Goal: Task Accomplishment & Management: Manage account settings

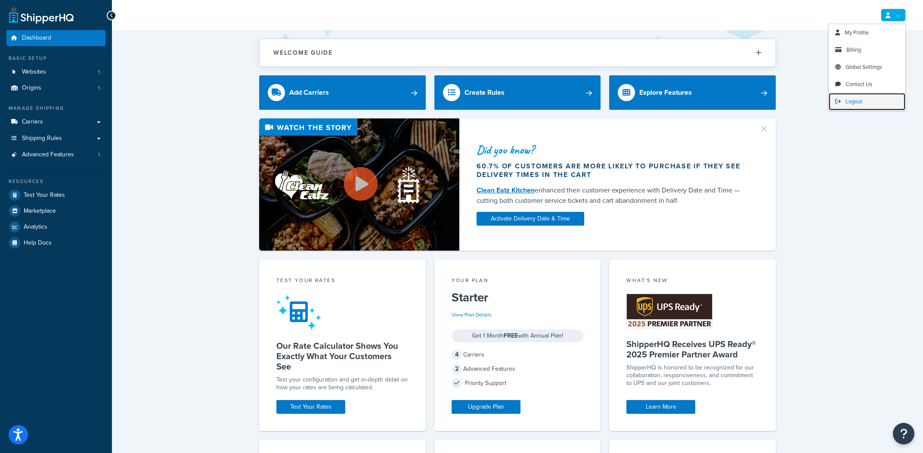
click at [865, 98] on link "Logout" at bounding box center [867, 101] width 77 height 17
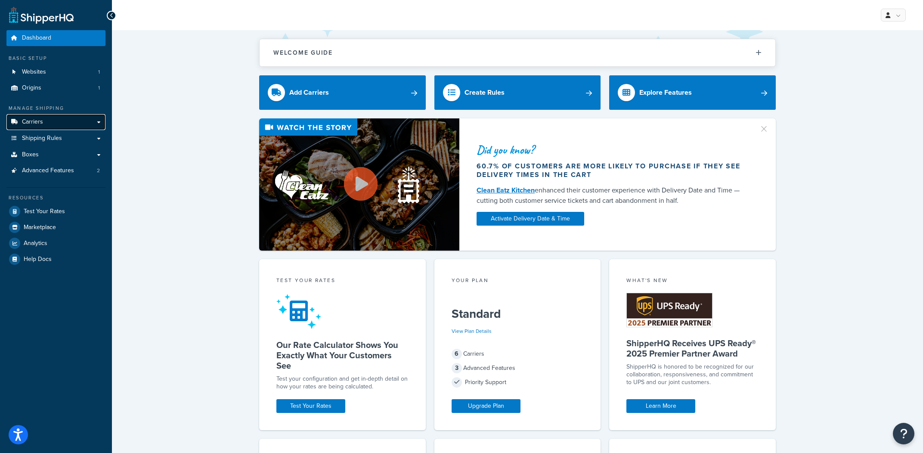
click at [78, 127] on link "Carriers" at bounding box center [55, 122] width 99 height 16
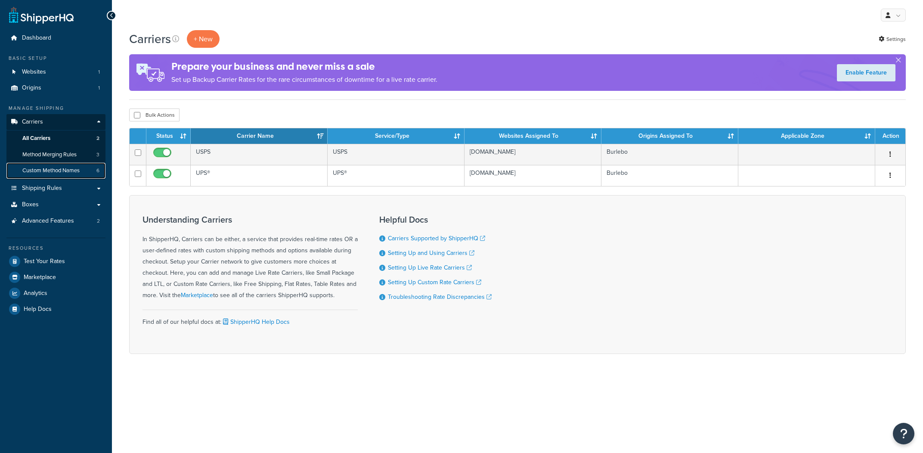
click at [92, 177] on link "Custom Method Names 6" at bounding box center [55, 171] width 99 height 16
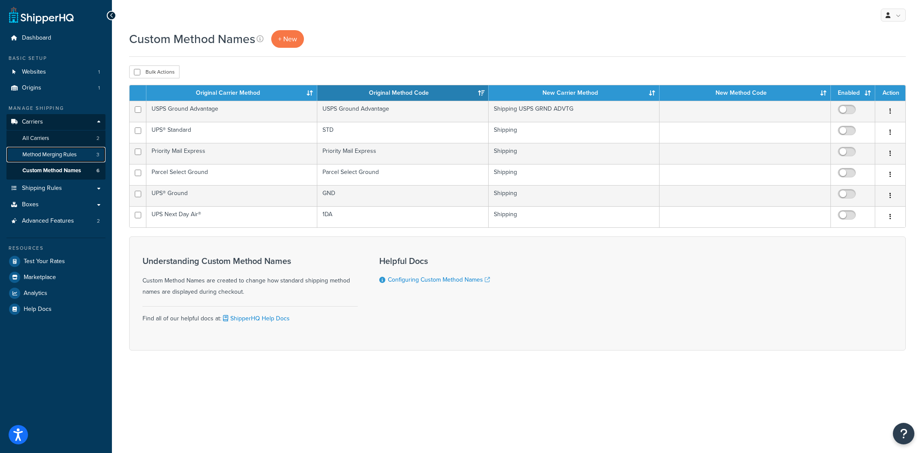
click at [102, 152] on link "Method Merging Rules 3" at bounding box center [55, 155] width 99 height 16
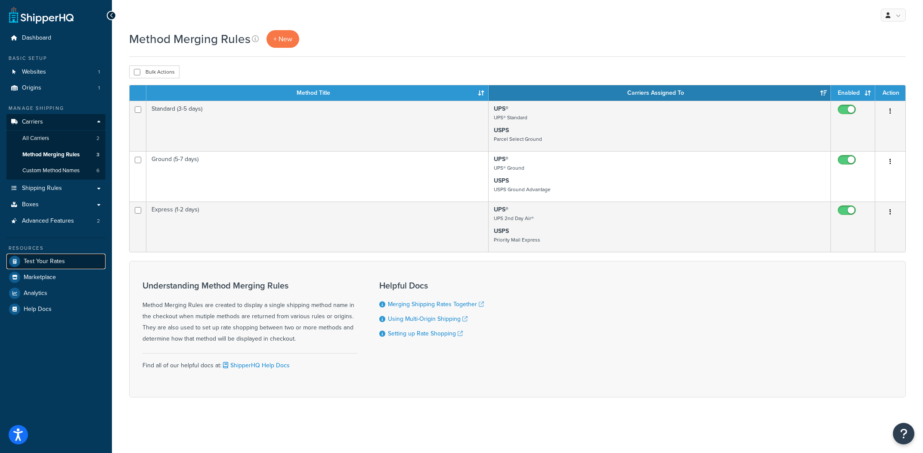
click at [62, 258] on span "Test Your Rates" at bounding box center [44, 261] width 41 height 7
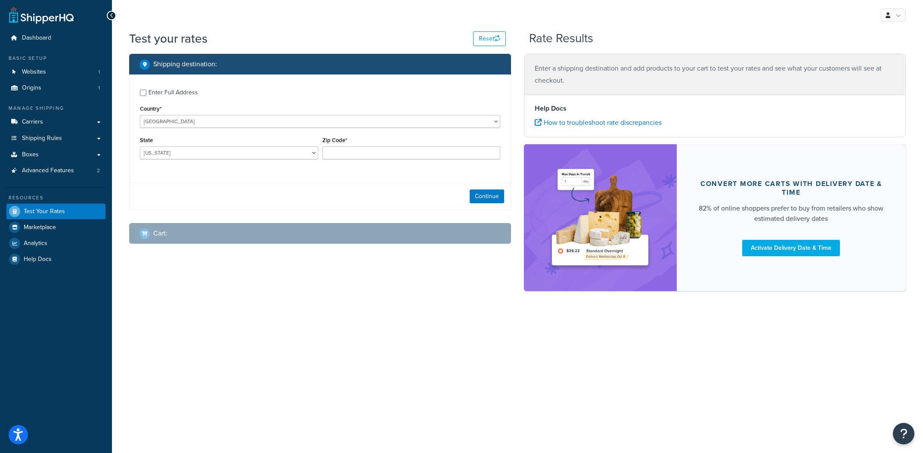
drag, startPoint x: 396, startPoint y: 165, endPoint x: 392, endPoint y: 164, distance: 4.3
click at [395, 165] on div "Zip Code*" at bounding box center [411, 149] width 183 height 31
drag, startPoint x: 213, startPoint y: 106, endPoint x: 186, endPoint y: 98, distance: 27.3
click at [198, 102] on div "Enter Full Address Country* United States United Kingdom Afghanistan Åland Isla…" at bounding box center [320, 126] width 381 height 102
click at [186, 98] on div "Enter Full Address" at bounding box center [174, 93] width 50 height 12
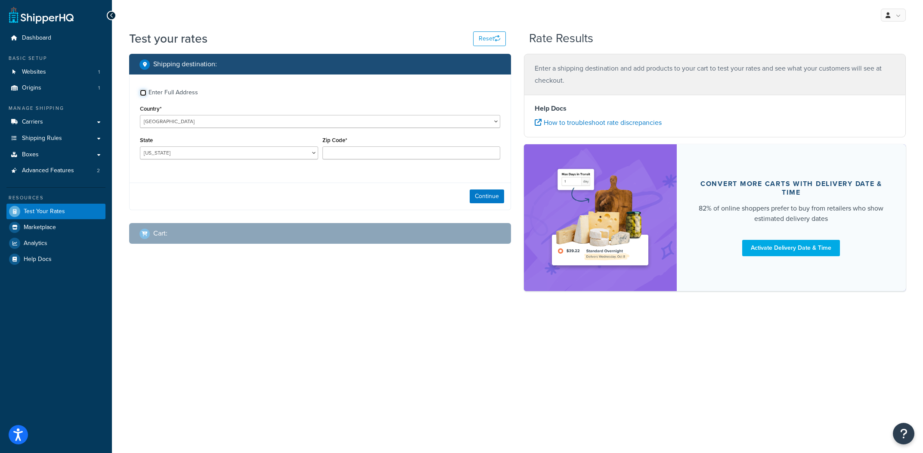
click at [146, 96] on input "Enter Full Address" at bounding box center [143, 93] width 6 height 6
checkbox input "true"
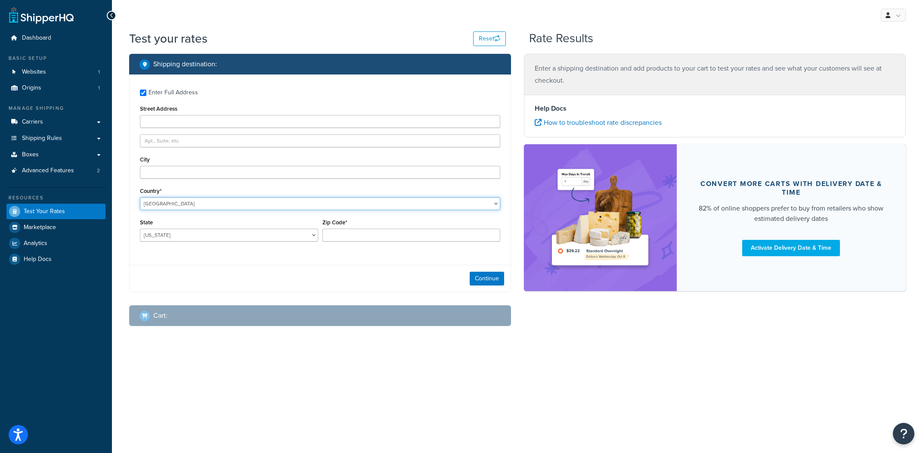
click at [140, 197] on select "United States United Kingdom Afghanistan Åland Islands Albania Algeria American…" at bounding box center [320, 203] width 360 height 13
select select "CA"
click at [410, 234] on input "Zip Code*" at bounding box center [412, 235] width 178 height 13
paste input "M5V 3L9"
type input "M5V 3L9"
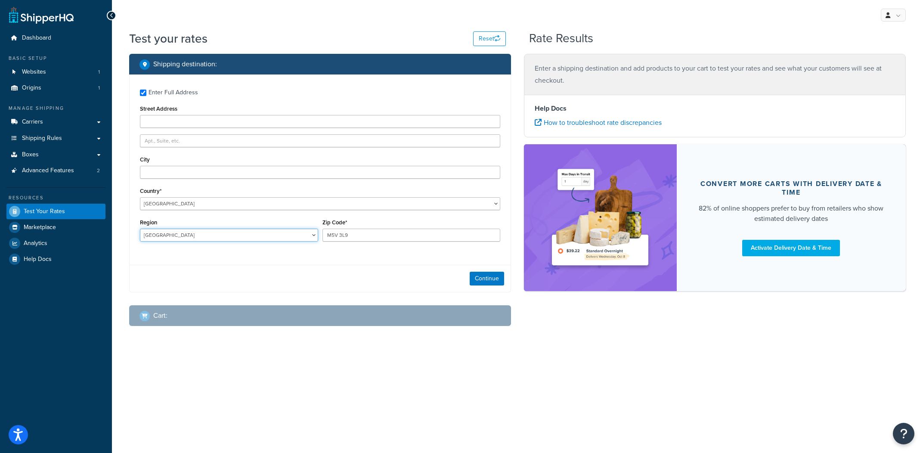
select select "ON"
click option "Ontario" at bounding box center [0, 0] width 0 height 0
click at [488, 282] on button "Continue" at bounding box center [487, 279] width 34 height 14
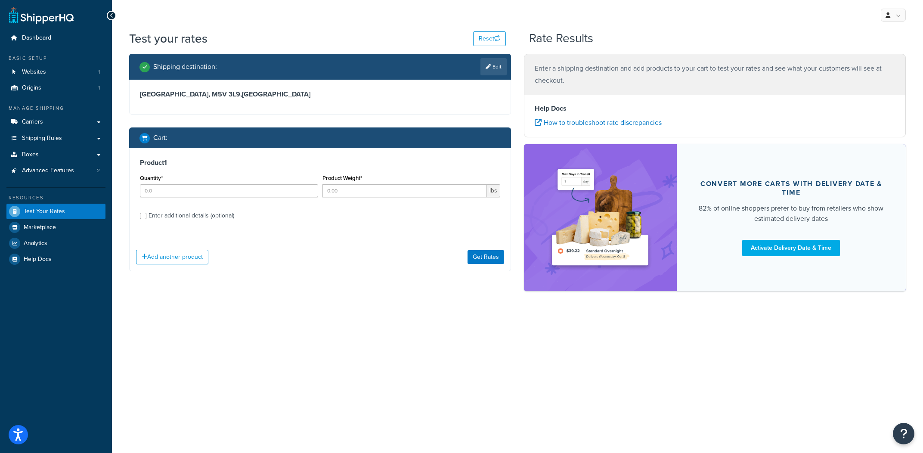
click at [277, 184] on div "Quantity*" at bounding box center [229, 184] width 178 height 25
click at [282, 194] on input "Quantity*" at bounding box center [229, 190] width 178 height 13
type input "1"
click at [491, 262] on button "Get Rates" at bounding box center [486, 257] width 37 height 14
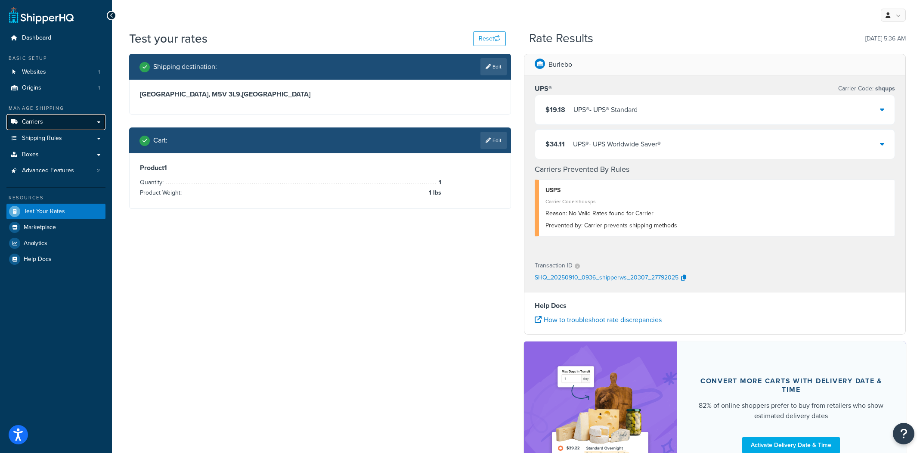
click at [82, 127] on link "Carriers" at bounding box center [55, 122] width 99 height 16
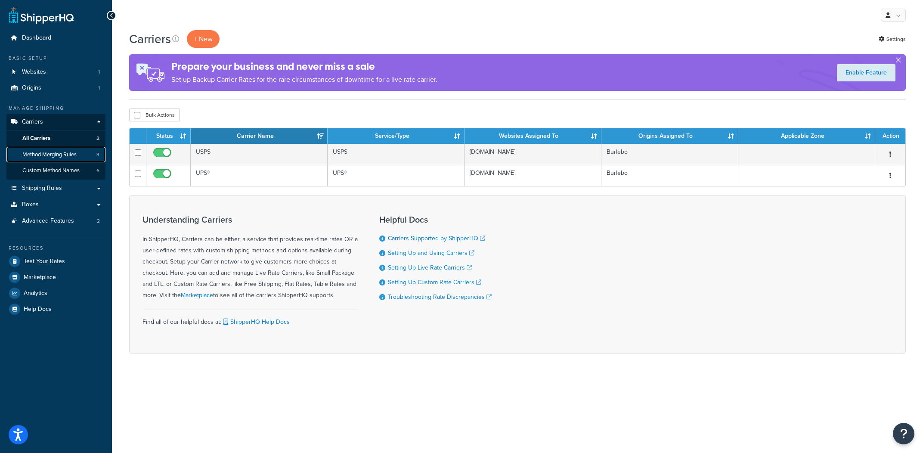
click at [70, 158] on span "Method Merging Rules" at bounding box center [49, 154] width 54 height 7
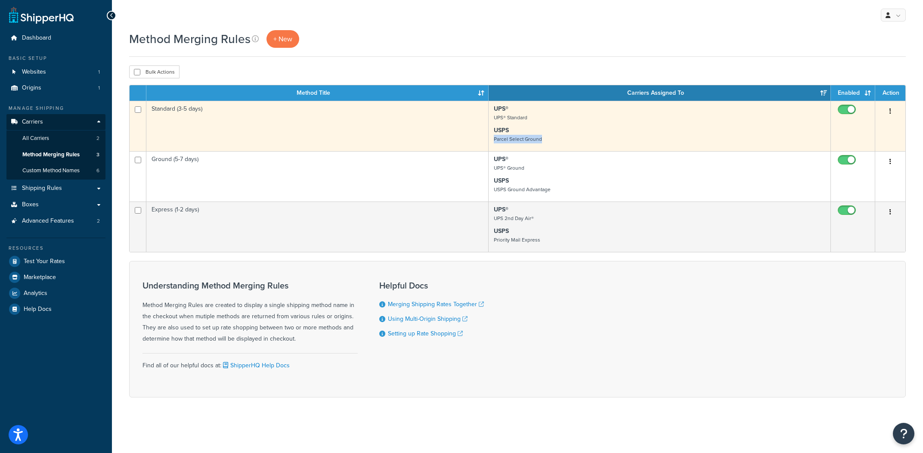
drag, startPoint x: 561, startPoint y: 146, endPoint x: 490, endPoint y: 143, distance: 71.1
click at [490, 143] on td "UPS® UPS® Standard USPS Parcel Select Ground" at bounding box center [660, 126] width 342 height 50
copy small "Parcel Select Ground"
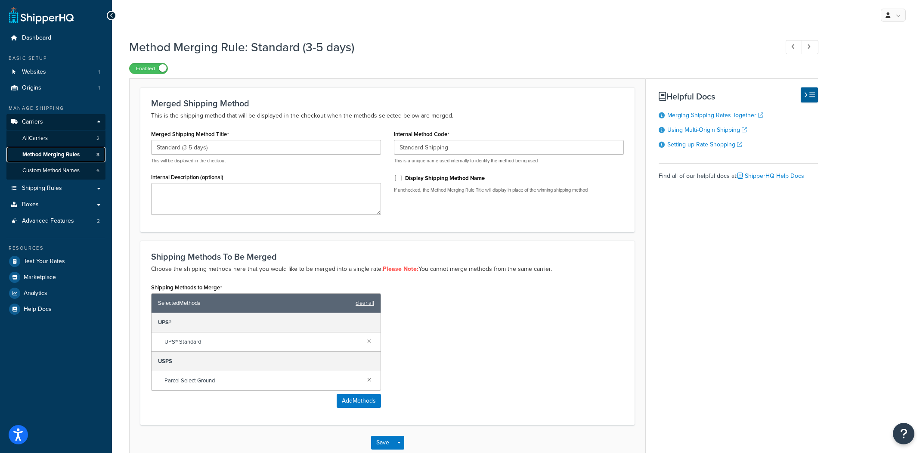
click at [90, 155] on link "Method Merging Rules 3" at bounding box center [55, 155] width 99 height 16
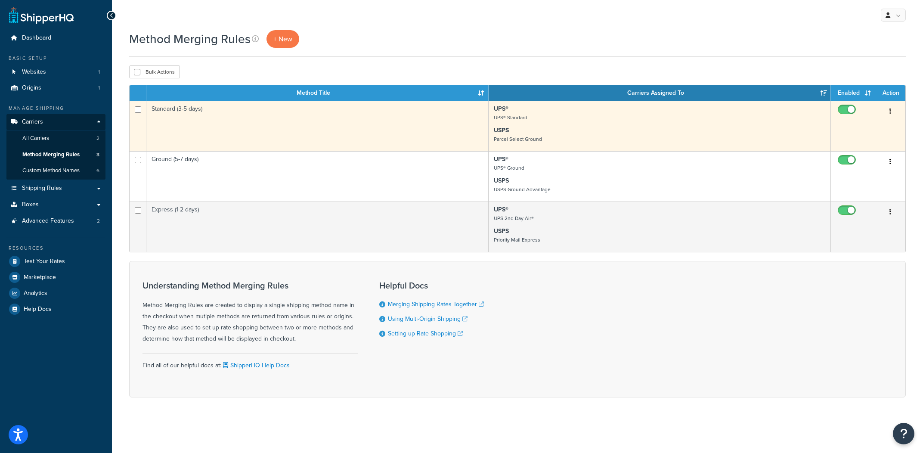
click at [851, 109] on input "checkbox" at bounding box center [848, 111] width 24 height 11
checkbox input "false"
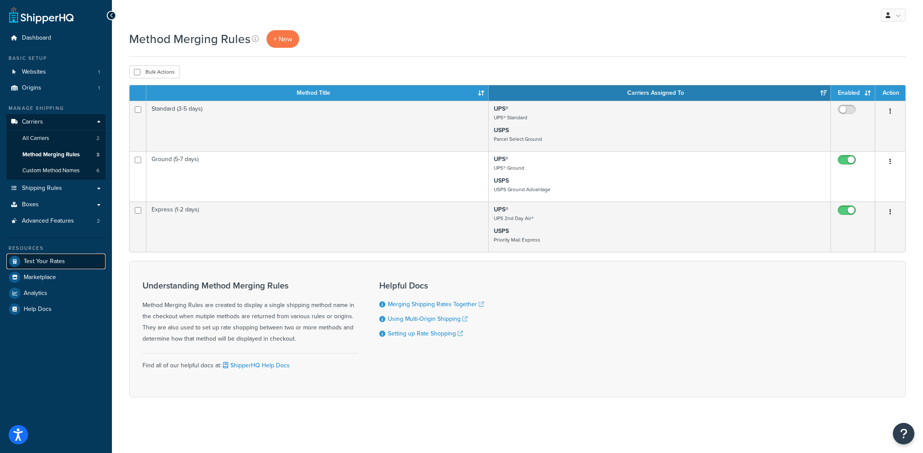
click at [50, 263] on span "Test Your Rates" at bounding box center [44, 261] width 41 height 7
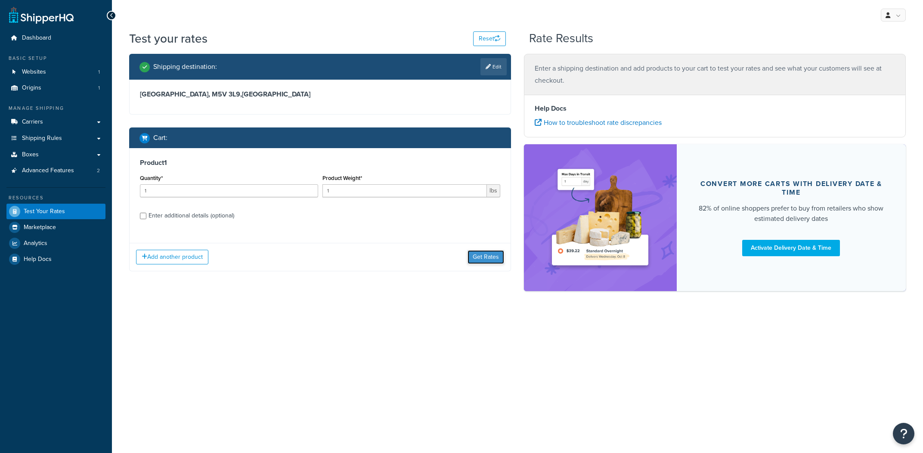
click at [489, 243] on div "Add another product Get Rates" at bounding box center [320, 257] width 381 height 28
click at [478, 256] on button "Get Rates" at bounding box center [486, 257] width 37 height 14
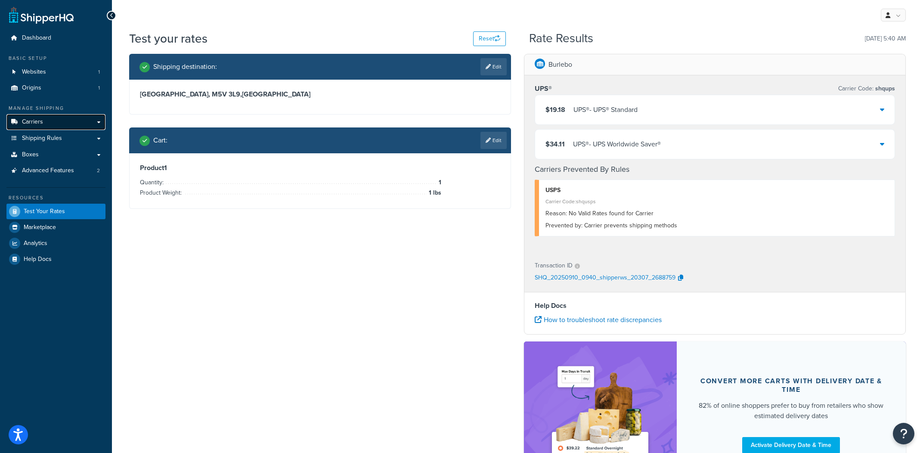
click at [67, 124] on link "Carriers" at bounding box center [55, 122] width 99 height 16
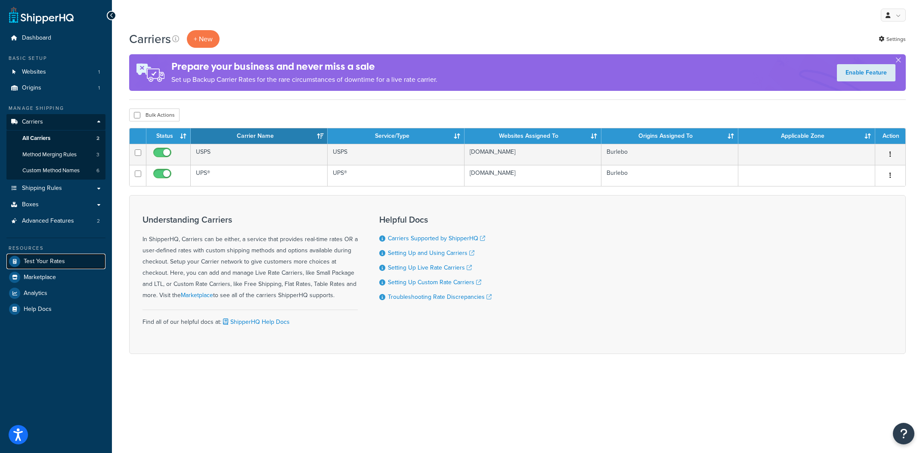
click at [54, 261] on span "Test Your Rates" at bounding box center [44, 261] width 41 height 7
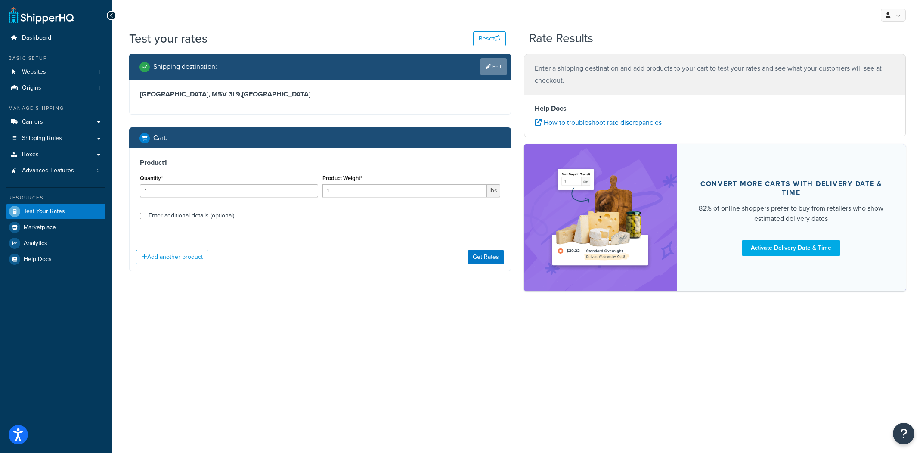
click at [502, 62] on link "Edit" at bounding box center [494, 66] width 26 height 17
select select "CA"
select select "ON"
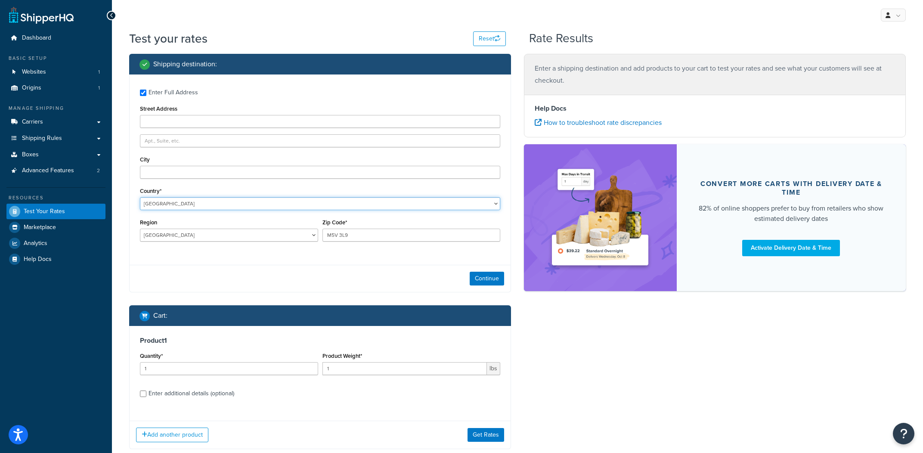
click at [140, 197] on select "[GEOGRAPHIC_DATA] [GEOGRAPHIC_DATA] [GEOGRAPHIC_DATA] [GEOGRAPHIC_DATA] [GEOGRA…" at bounding box center [320, 203] width 360 height 13
select select "US"
click option "United States" at bounding box center [0, 0] width 0 height 0
select select "AL"
click at [366, 236] on input "M5V 3L9" at bounding box center [412, 235] width 178 height 13
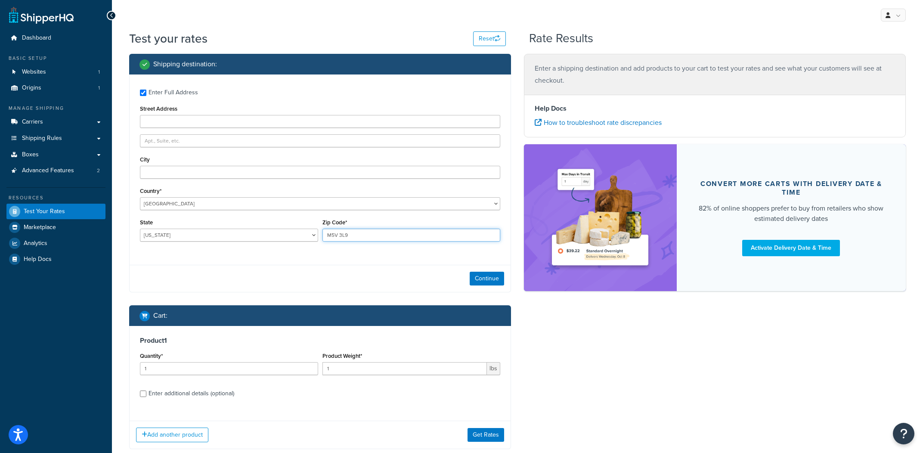
click at [366, 236] on input "M5V 3L9" at bounding box center [412, 235] width 178 height 13
type input "35011"
click at [255, 172] on input "City" at bounding box center [320, 172] width 360 height 13
type input "Alexander City"
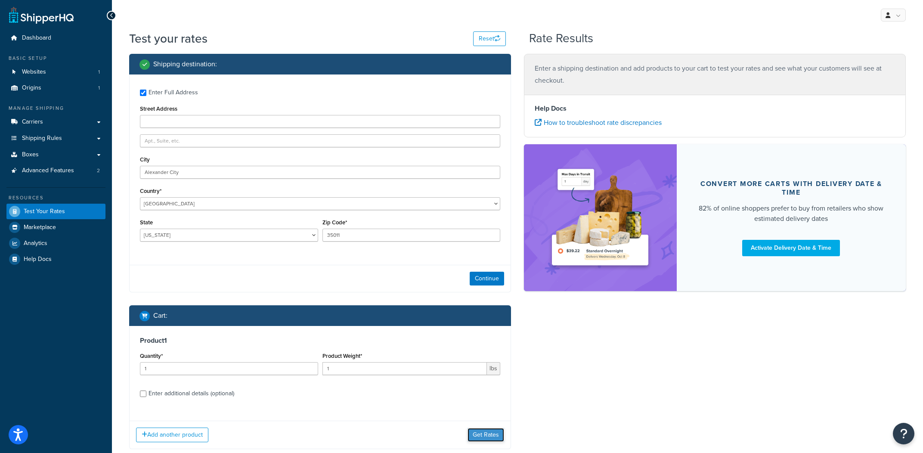
click at [469, 441] on button "Get Rates" at bounding box center [486, 435] width 37 height 14
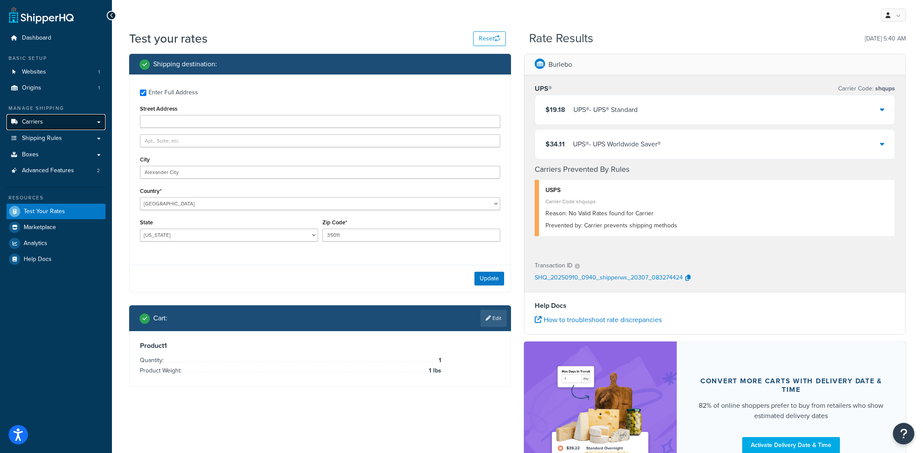
click at [91, 122] on link "Carriers" at bounding box center [55, 122] width 99 height 16
click at [498, 280] on button "Update" at bounding box center [490, 279] width 30 height 14
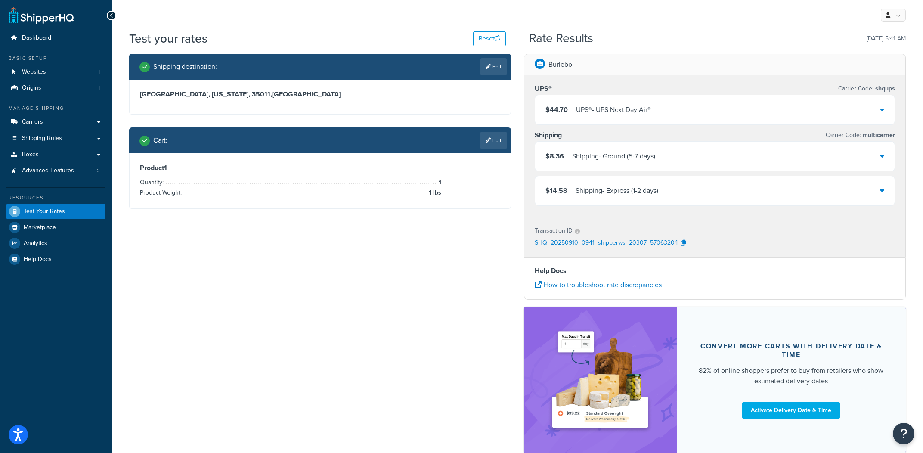
click at [667, 157] on div "$8.36 Shipping - Ground (5-7 days)" at bounding box center [715, 156] width 360 height 29
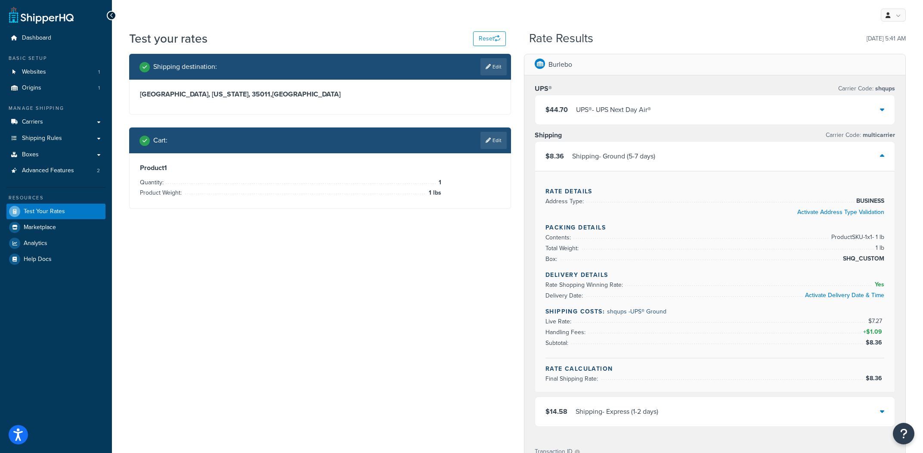
click at [667, 157] on div "$8.36 Shipping - Ground (5-7 days)" at bounding box center [715, 156] width 360 height 29
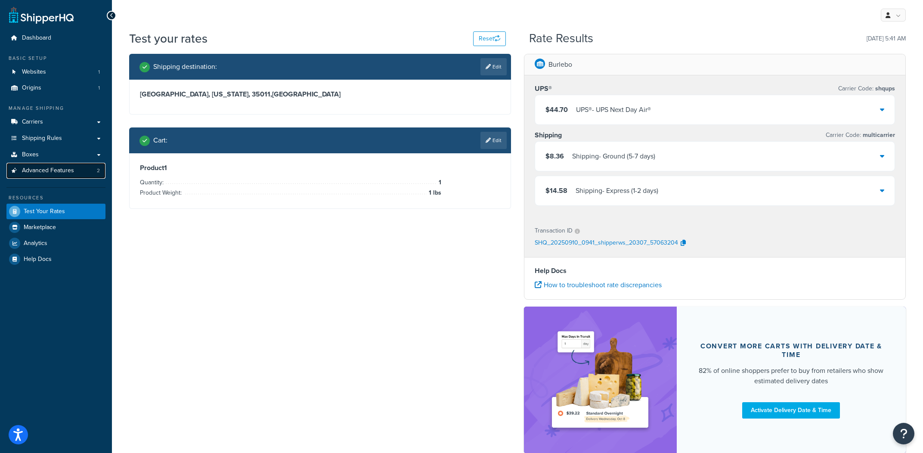
click at [75, 169] on link "Advanced Features 2" at bounding box center [55, 171] width 99 height 16
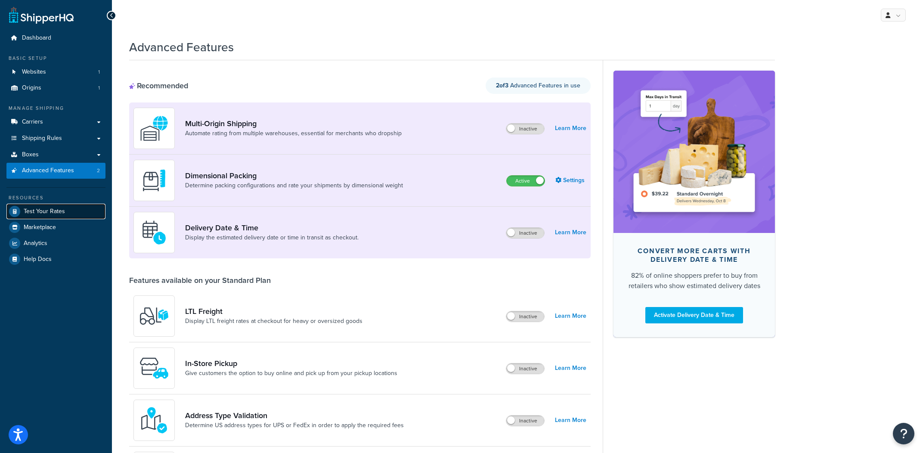
click at [56, 214] on span "Test Your Rates" at bounding box center [44, 211] width 41 height 7
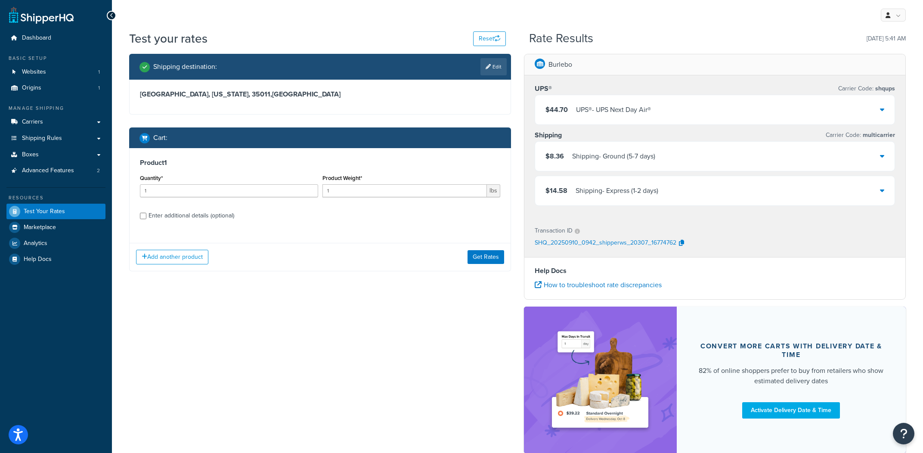
click at [252, 211] on label "Enter additional details (optional)" at bounding box center [325, 215] width 352 height 14
click at [146, 213] on input "Enter additional details (optional)" at bounding box center [143, 216] width 6 height 6
checkbox input "true"
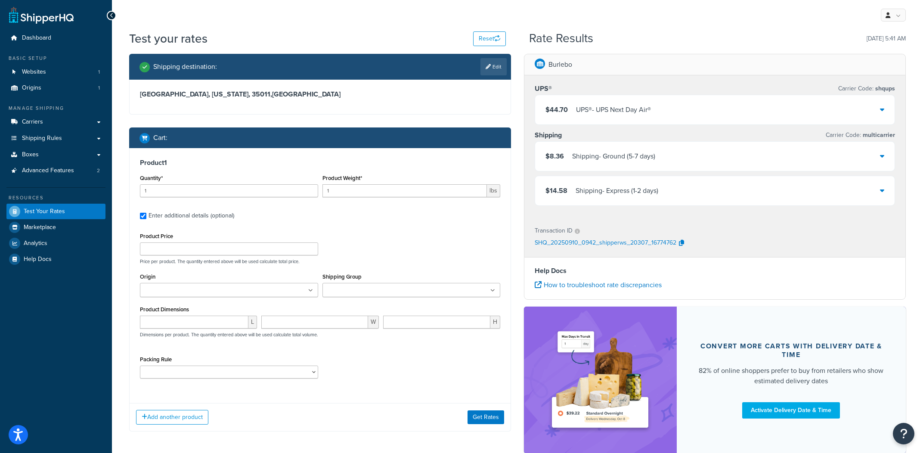
click at [645, 148] on div "$8.36 Shipping - Ground (5-7 days)" at bounding box center [715, 156] width 360 height 29
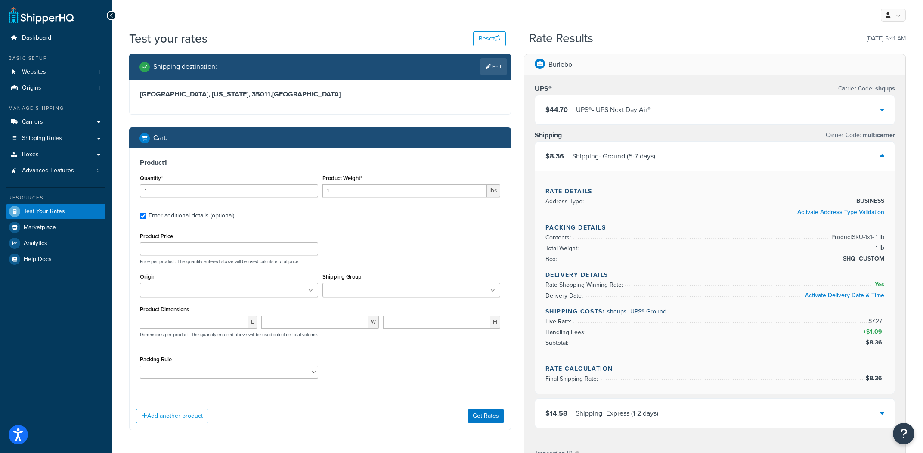
click at [644, 150] on div "$8.36 Shipping - Ground (5-7 days)" at bounding box center [715, 156] width 360 height 29
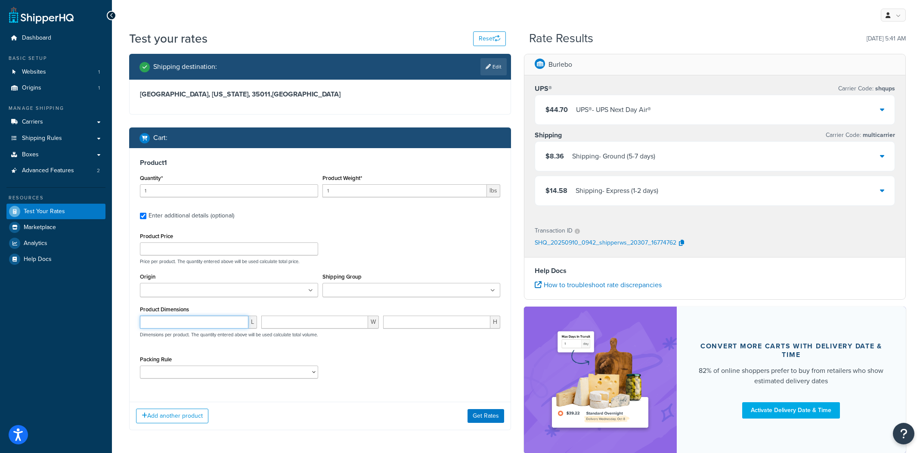
click at [205, 322] on input "number" at bounding box center [194, 322] width 109 height 13
type input "2"
type input "3"
type input "2"
click at [491, 422] on button "Get Rates" at bounding box center [486, 416] width 37 height 14
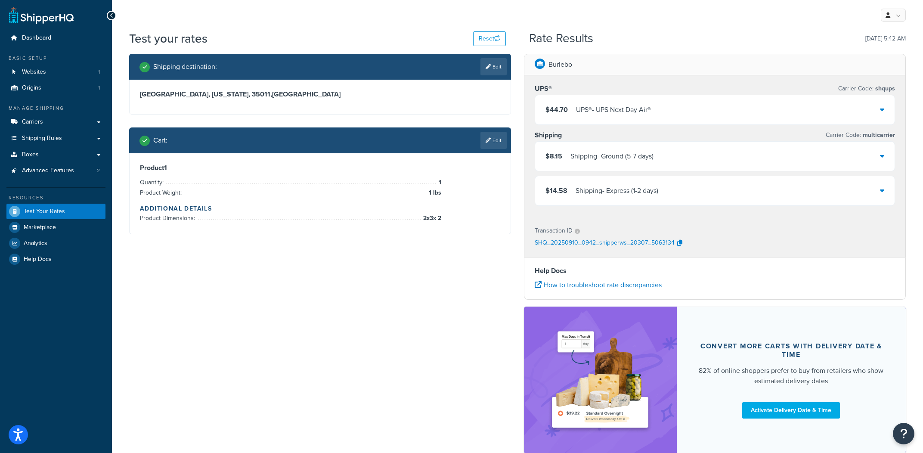
click at [662, 110] on div "$44.70 UPS® - UPS Next Day Air®" at bounding box center [715, 109] width 360 height 29
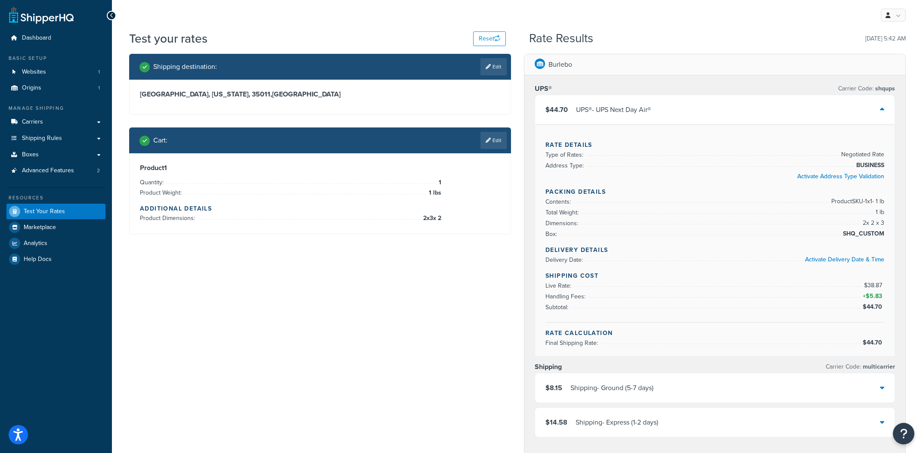
click at [662, 110] on div "$44.70 UPS® - UPS Next Day Air®" at bounding box center [715, 109] width 360 height 29
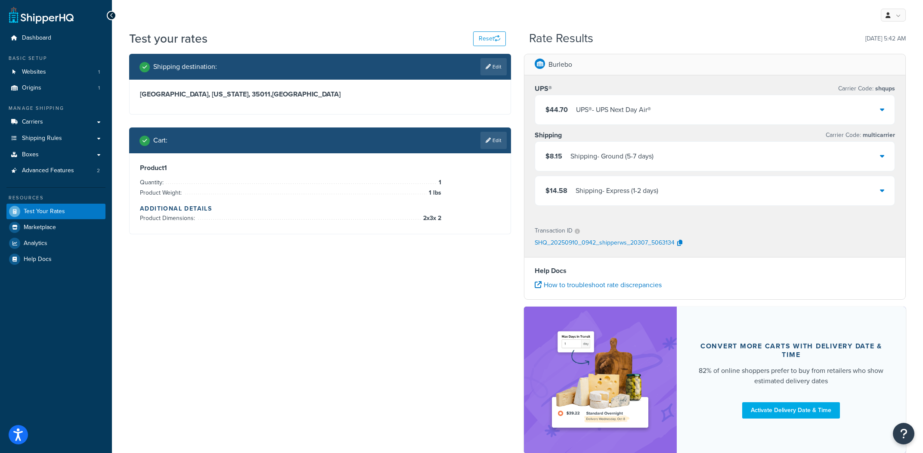
click at [619, 158] on div "Shipping - Ground (5-7 days)" at bounding box center [612, 156] width 83 height 12
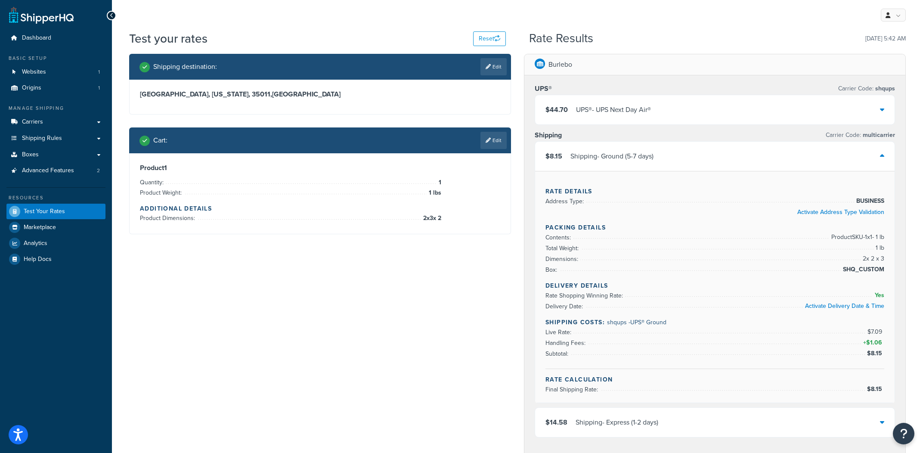
click at [619, 158] on div "Shipping - Ground (5-7 days)" at bounding box center [612, 156] width 83 height 12
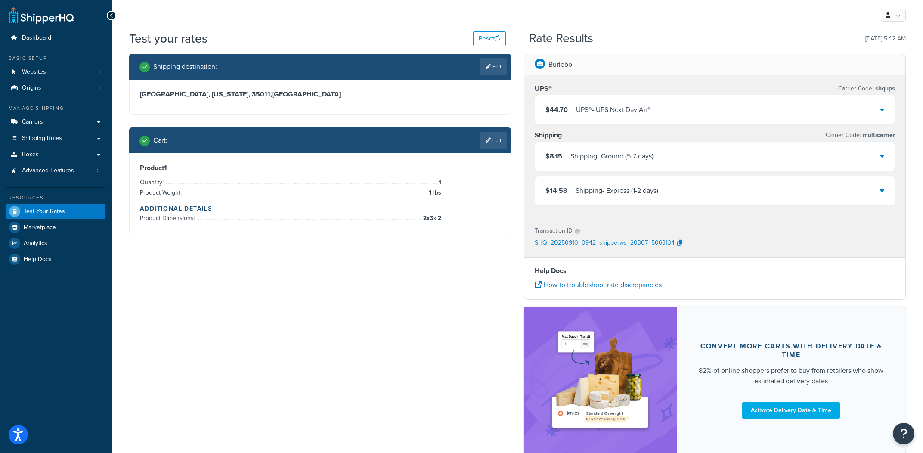
click at [664, 244] on p "SHQ_20250910_0942_shipperws_20307_5063134" at bounding box center [605, 243] width 140 height 13
copy p "SHQ_20250910_0942_shipperws_20307_5063134"
click at [625, 247] on p "SHQ_20250910_0942_shipperws_20307_5063134" at bounding box center [605, 243] width 140 height 13
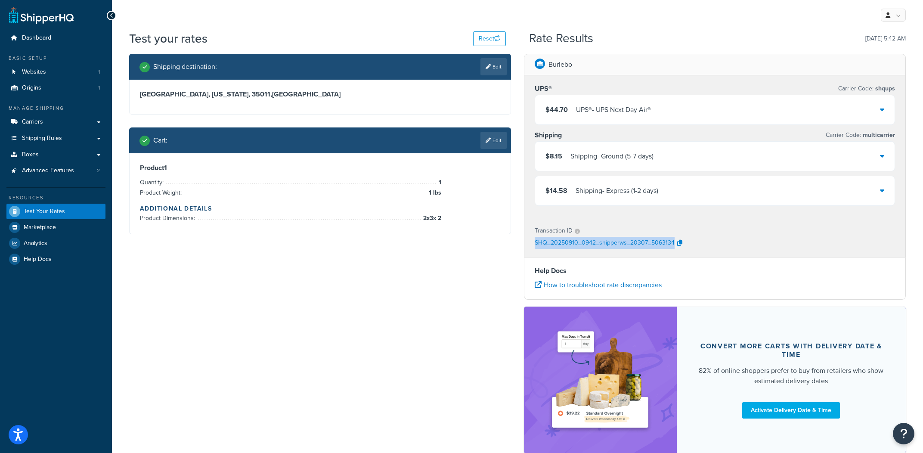
copy p "SHQ_20250910_0942_shipperws_20307_5063134"
click at [488, 138] on icon at bounding box center [488, 140] width 5 height 5
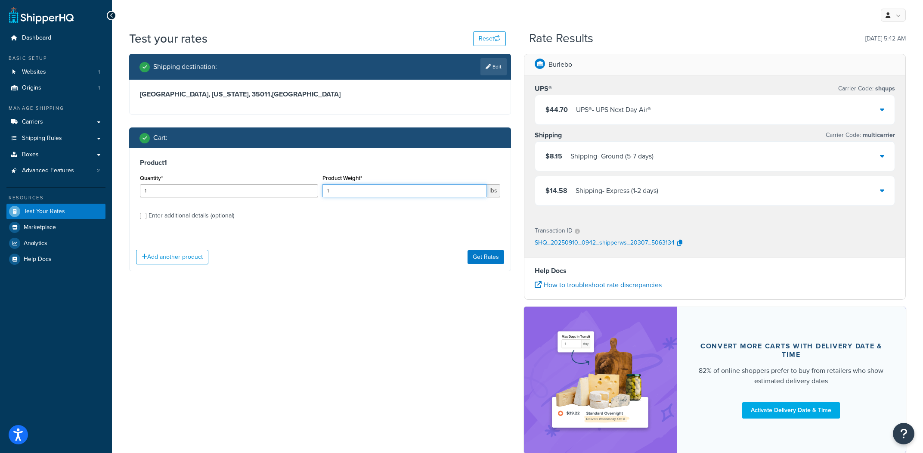
click at [411, 189] on input "1" at bounding box center [405, 190] width 165 height 13
type input "2"
click at [477, 259] on button "Get Rates" at bounding box center [486, 257] width 37 height 14
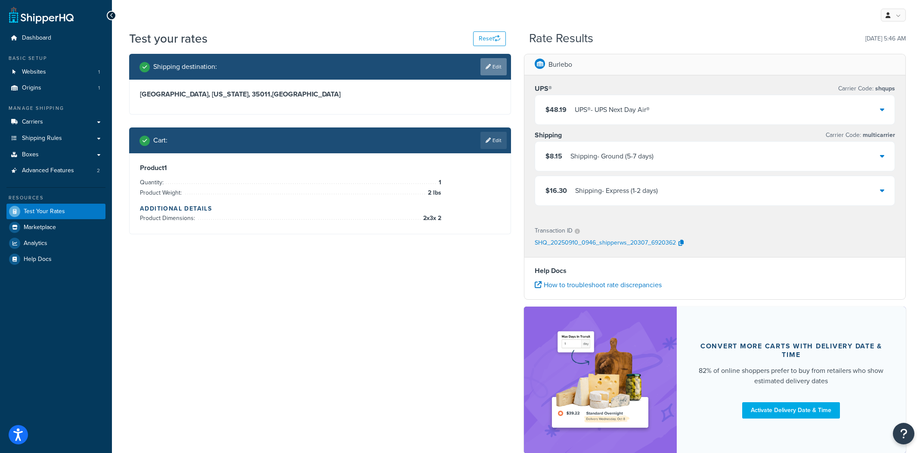
click at [501, 70] on link "Edit" at bounding box center [494, 66] width 26 height 17
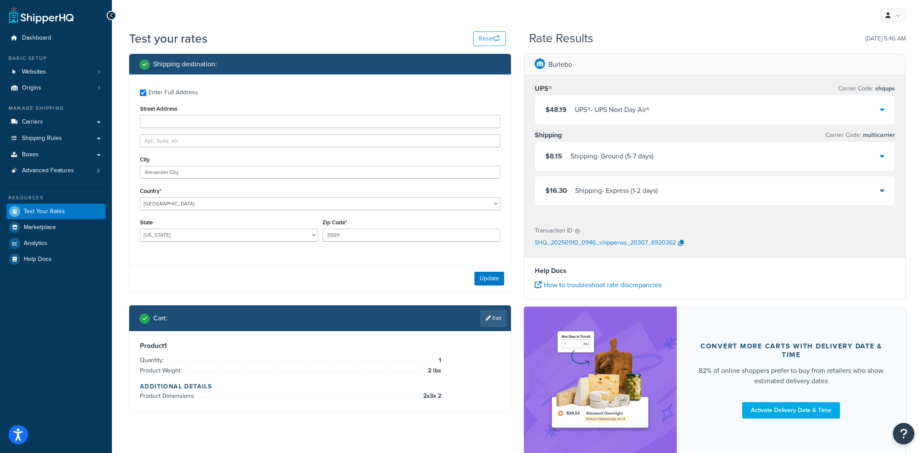
click at [253, 131] on div "Enter Full Address Street Address City Alexander City Country* United States Un…" at bounding box center [320, 167] width 381 height 184
click at [258, 127] on input "Street Address" at bounding box center [320, 121] width 360 height 13
type input "1 Infinite Loop"
type input "Cupertino"
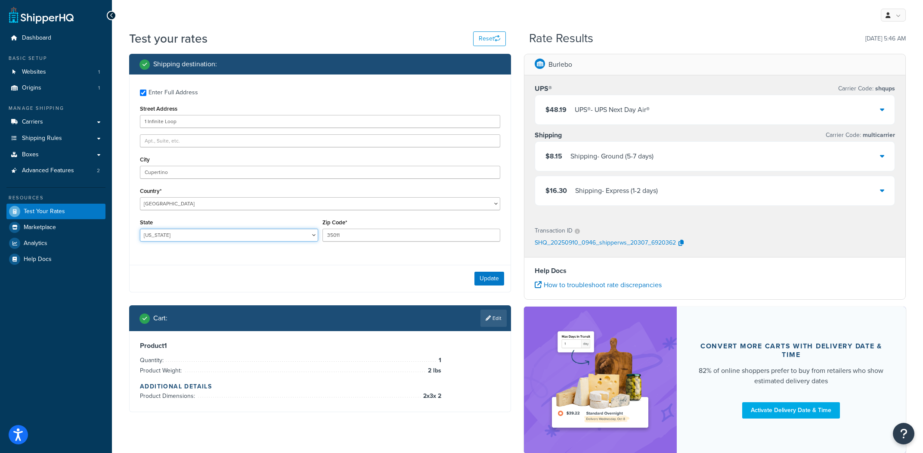
select select "CA"
type input "95014"
click at [516, 288] on div "Shipping destination : Enter Full Address Street Address 1 Infinite Loop City C…" at bounding box center [320, 239] width 395 height 371
click at [500, 284] on button "Update" at bounding box center [490, 279] width 30 height 14
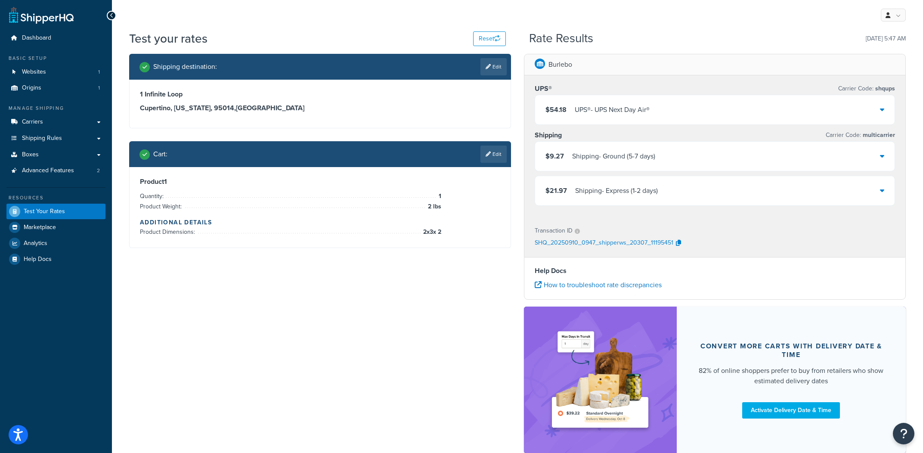
click at [604, 240] on p "SHQ_20250910_0947_shipperws_20307_11195451" at bounding box center [604, 243] width 139 height 13
copy p "SHQ_20250910_0947_shipperws_20307_11195451"
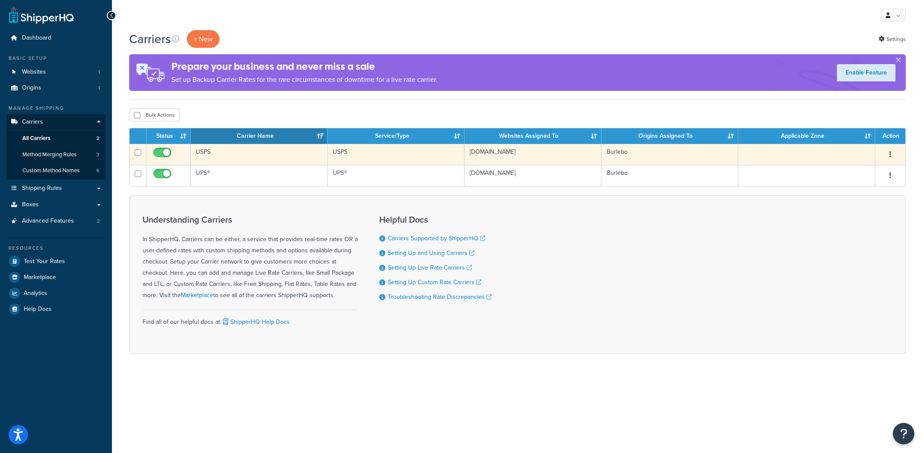
click at [346, 157] on td "USPS" at bounding box center [396, 154] width 137 height 21
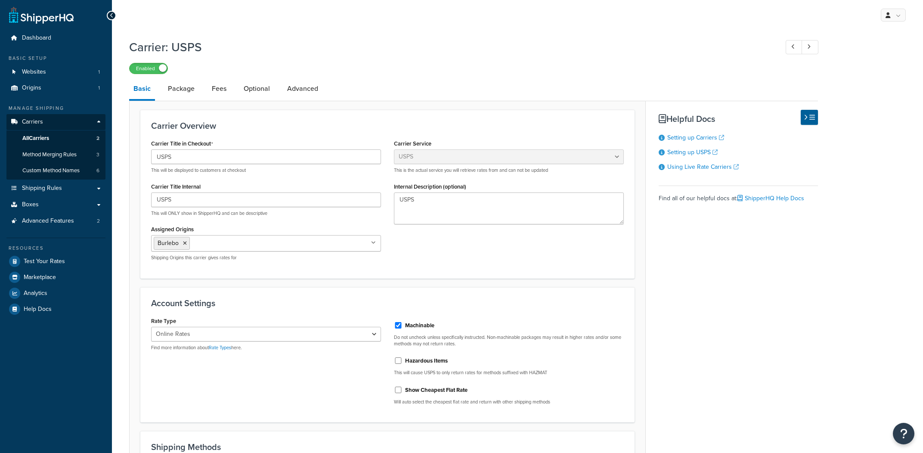
select select "usps"
select select "ONLINE"
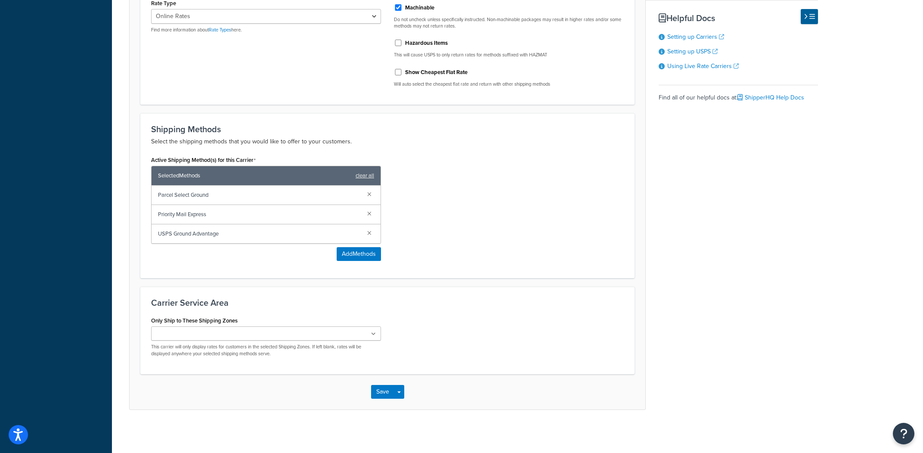
click at [201, 197] on span "Parcel Select Ground" at bounding box center [259, 195] width 202 height 12
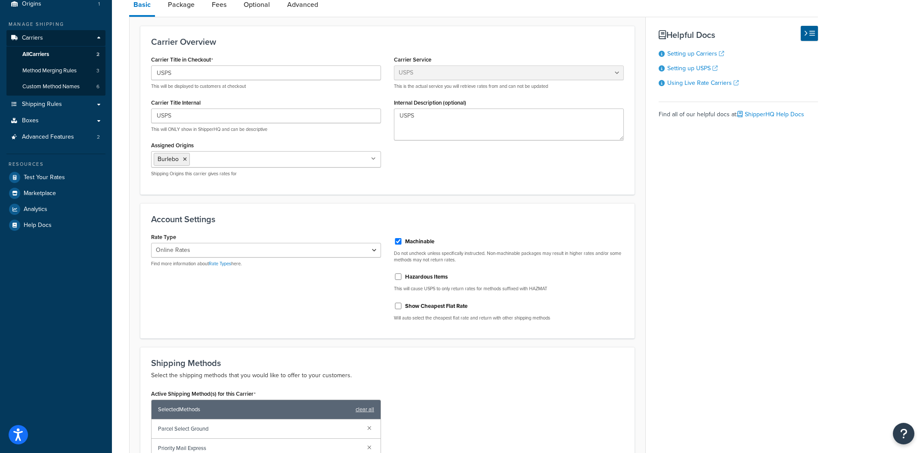
scroll to position [23, 0]
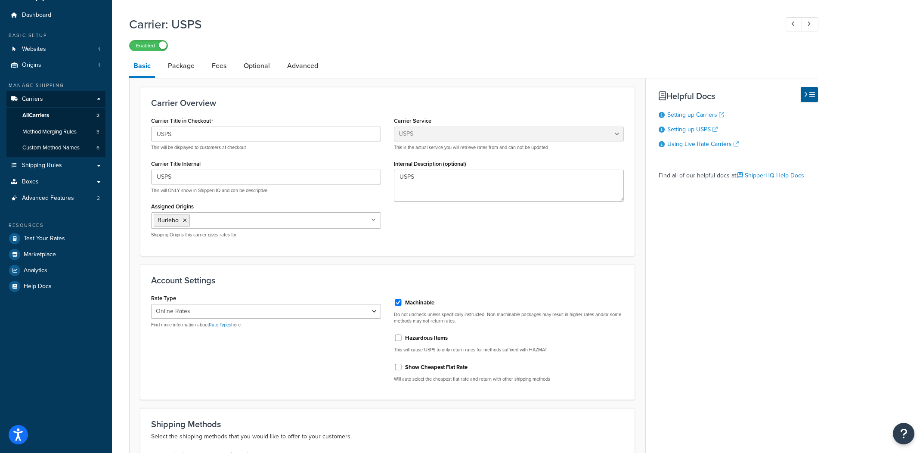
click at [418, 302] on label "Machinable" at bounding box center [419, 303] width 29 height 8
click at [403, 302] on input "Machinable" at bounding box center [398, 302] width 9 height 6
checkbox input "false"
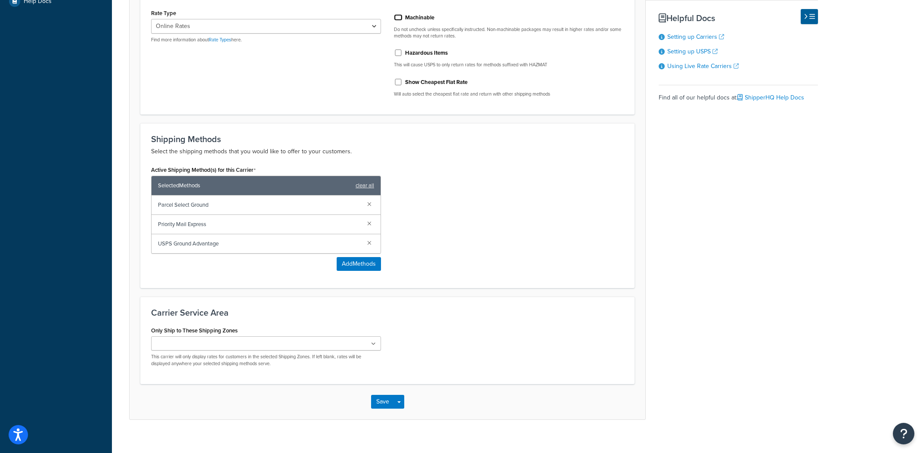
scroll to position [319, 0]
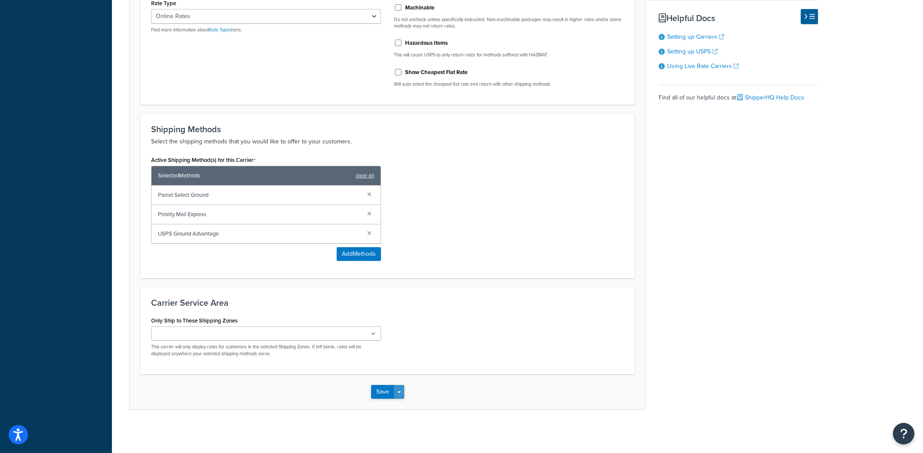
click at [399, 397] on button "Save Dropdown" at bounding box center [399, 392] width 10 height 14
click at [399, 405] on button "Save and Edit" at bounding box center [402, 408] width 63 height 18
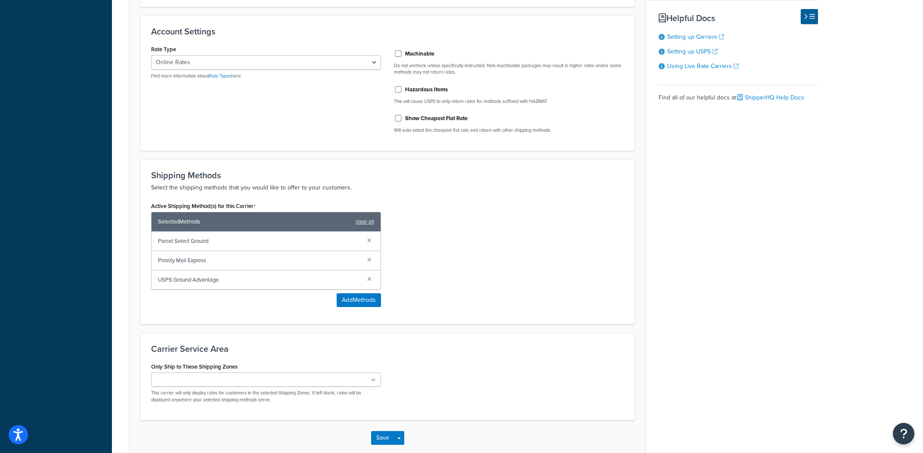
scroll to position [0, 0]
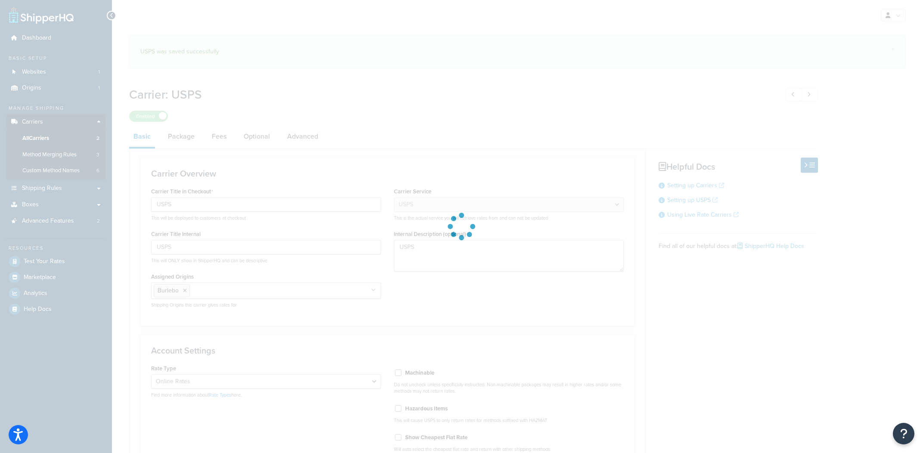
select select "usps"
select select "ONLINE"
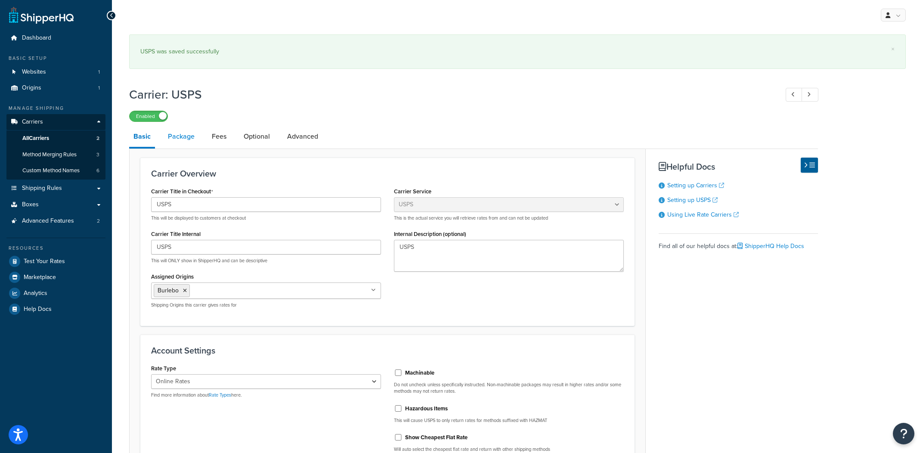
click at [192, 134] on link "Package" at bounding box center [181, 136] width 35 height 21
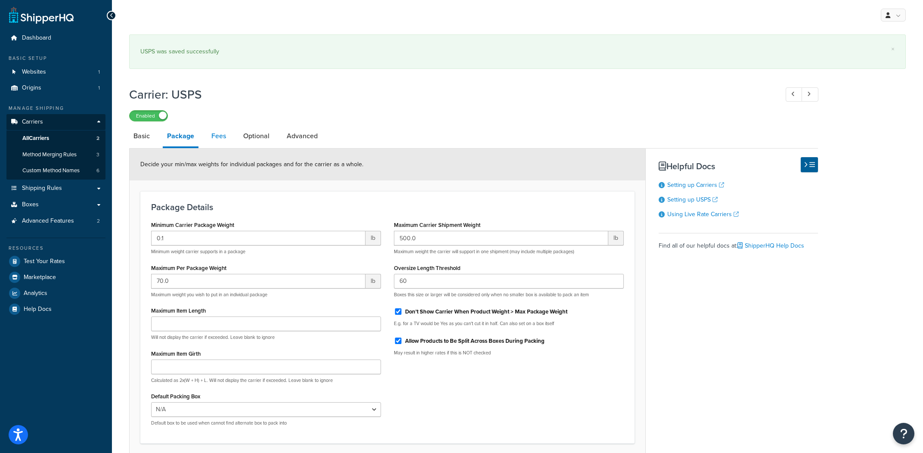
click at [223, 140] on link "Fees" at bounding box center [218, 136] width 23 height 21
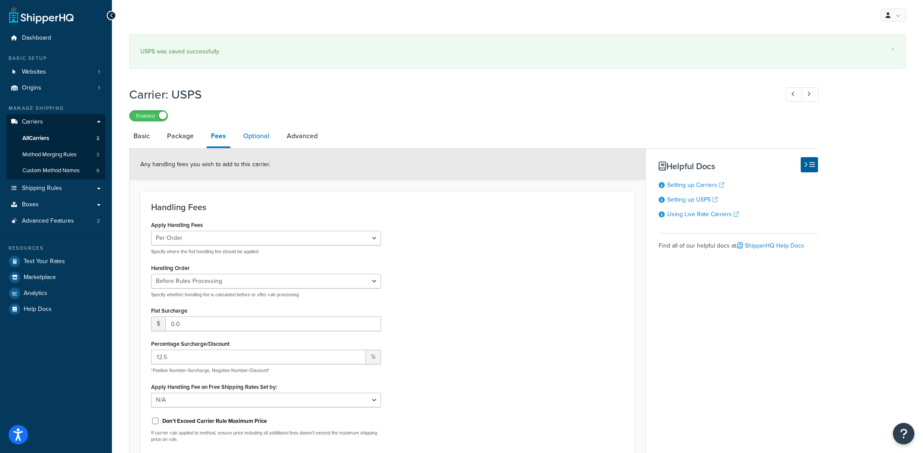
click at [261, 145] on link "Optional" at bounding box center [256, 136] width 35 height 21
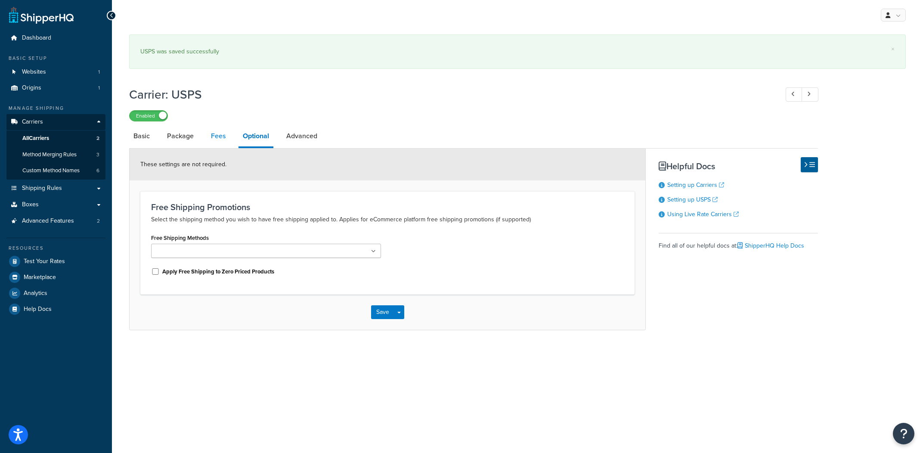
click at [222, 143] on link "Fees" at bounding box center [218, 136] width 23 height 21
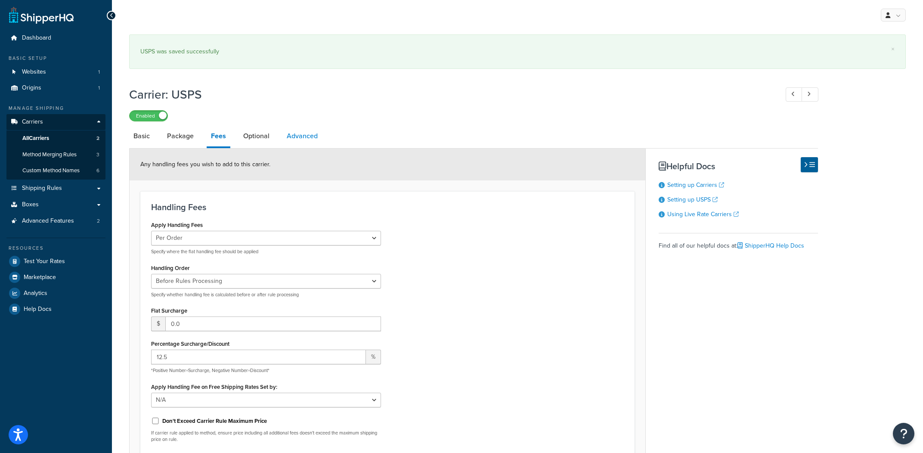
click at [300, 138] on link "Advanced" at bounding box center [303, 136] width 40 height 21
select select "false"
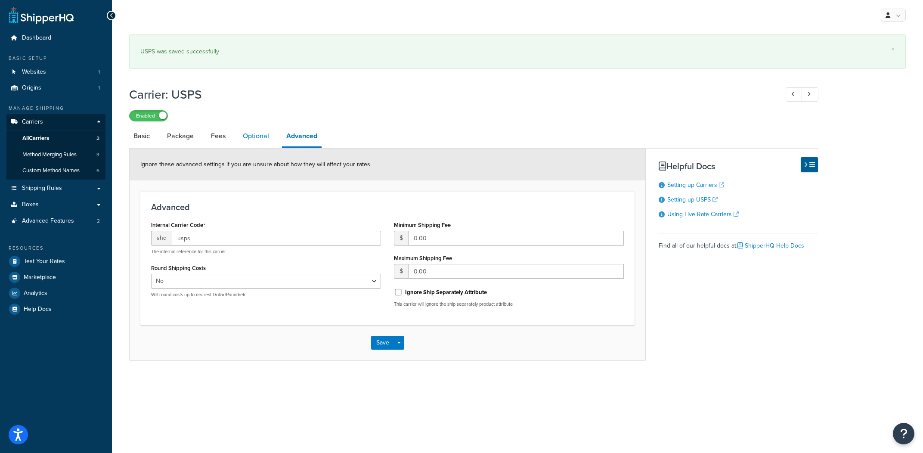
click at [271, 141] on link "Optional" at bounding box center [256, 136] width 35 height 21
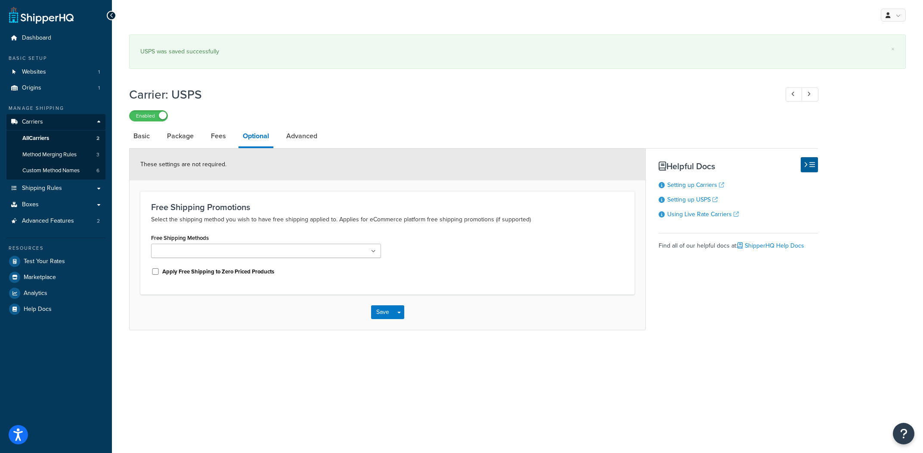
drag, startPoint x: 143, startPoint y: 143, endPoint x: 429, endPoint y: 50, distance: 301.4
click at [143, 143] on link "Basic" at bounding box center [141, 136] width 25 height 21
select select "usps"
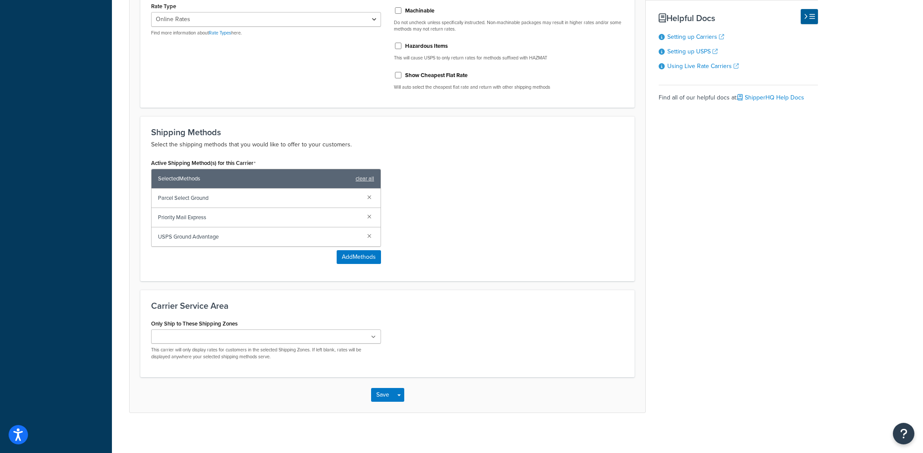
scroll to position [319, 0]
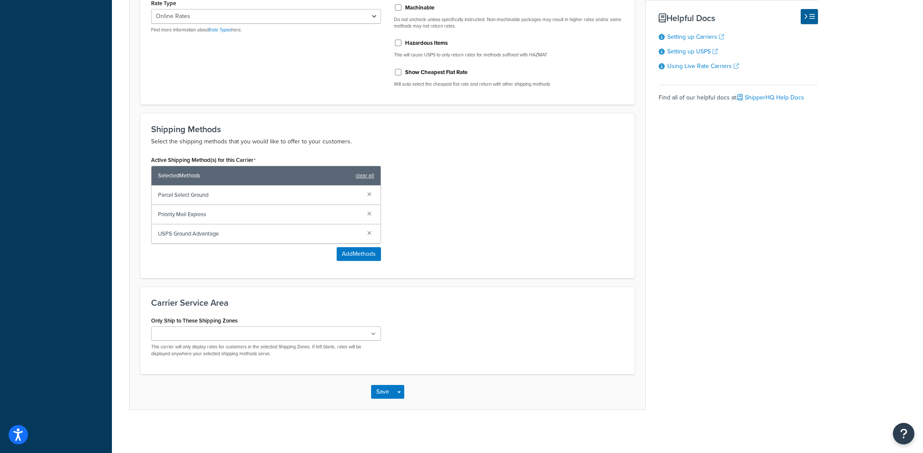
click at [209, 199] on span "Parcel Select Ground" at bounding box center [259, 195] width 202 height 12
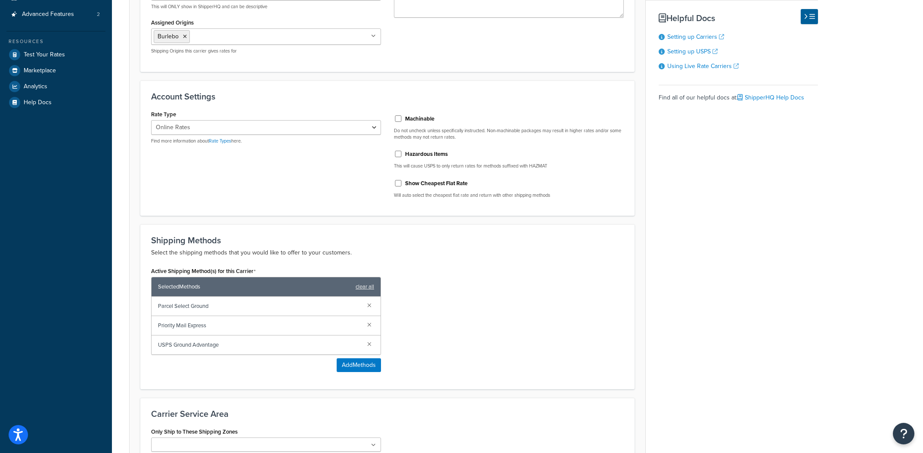
scroll to position [227, 0]
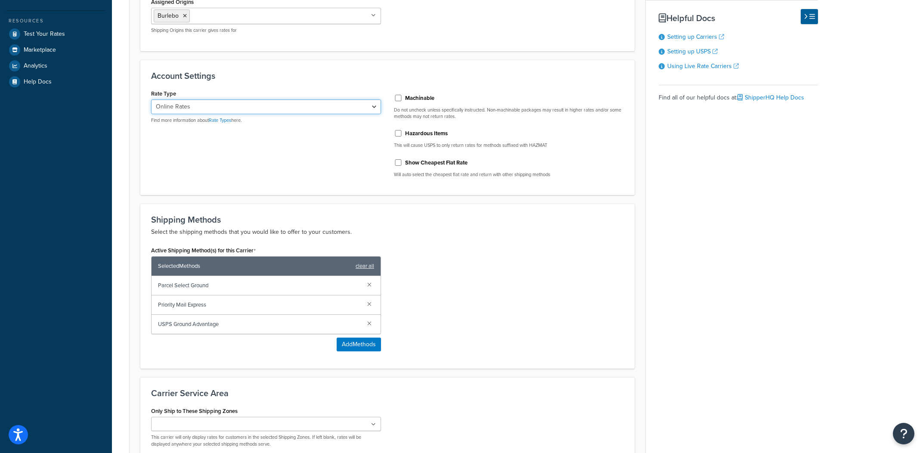
select select "ALL"
click option "Retail Rates" at bounding box center [0, 0] width 0 height 0
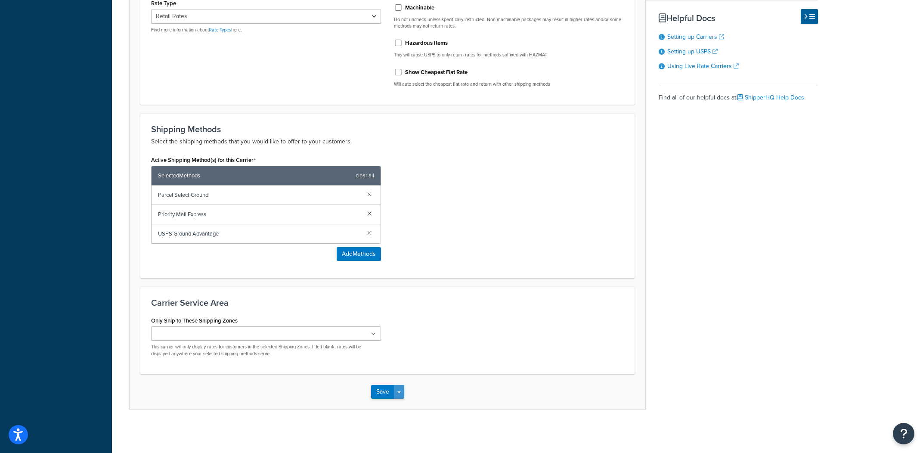
click at [403, 391] on button "Save Dropdown" at bounding box center [399, 392] width 10 height 14
click at [402, 408] on button "Save and Edit" at bounding box center [402, 408] width 63 height 18
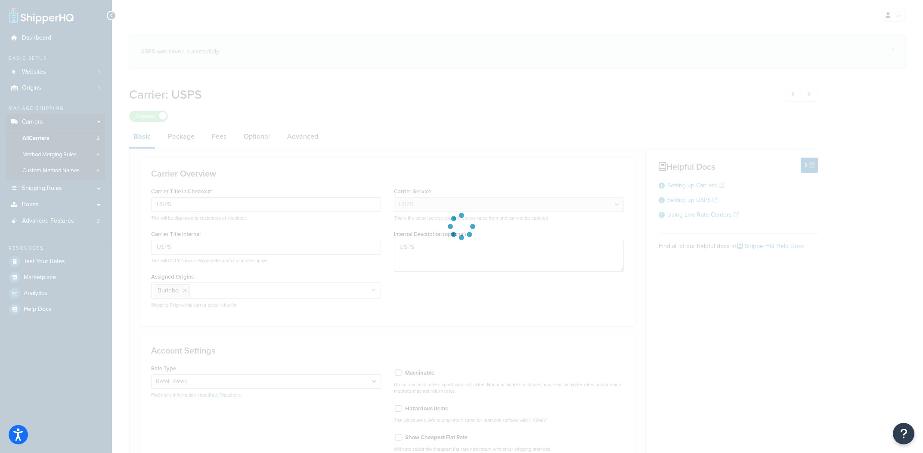
select select "usps"
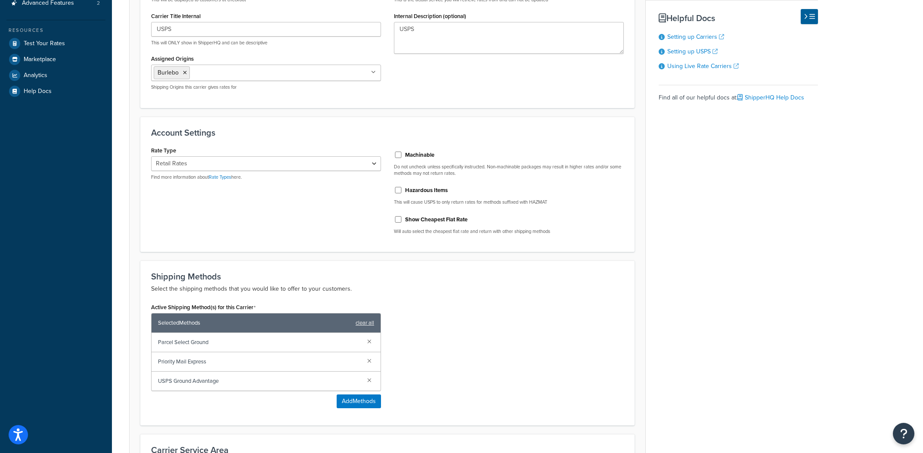
scroll to position [224, 0]
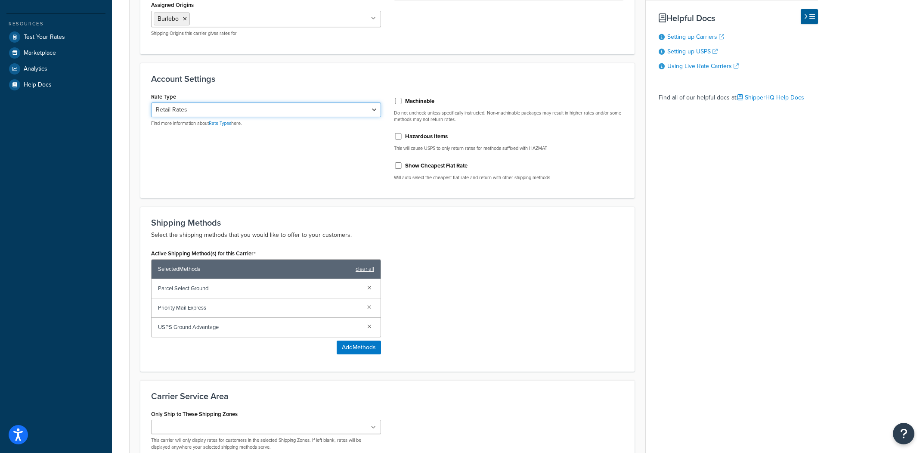
select select "ONLINE"
click option "Online Rates" at bounding box center [0, 0] width 0 height 0
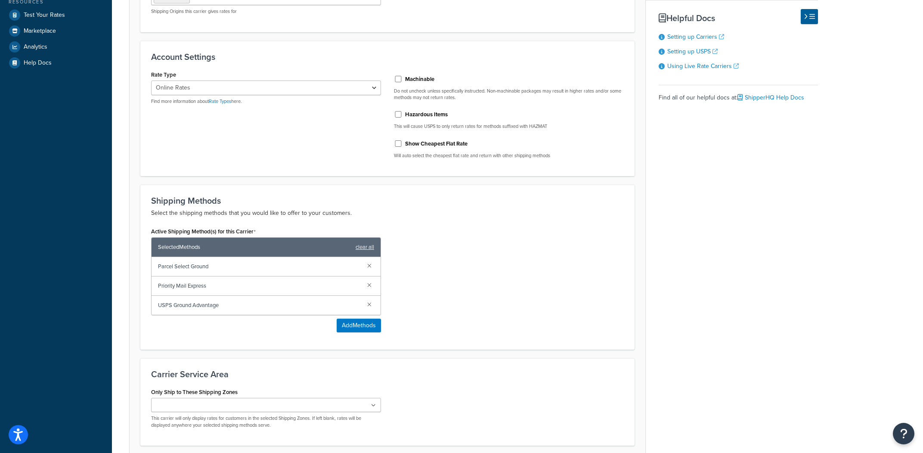
click at [429, 82] on label "Machinable" at bounding box center [419, 79] width 29 height 8
click at [403, 82] on input "Machinable" at bounding box center [398, 79] width 9 height 6
checkbox input "true"
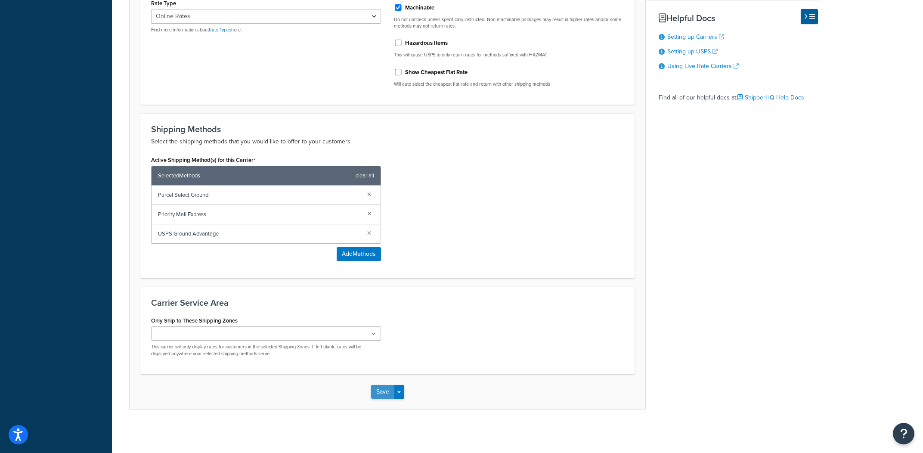
click at [384, 386] on button "Save" at bounding box center [382, 392] width 23 height 14
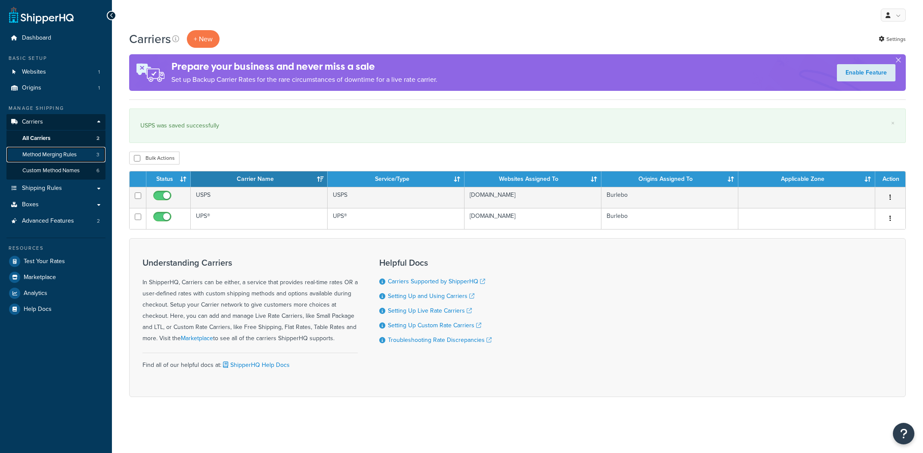
click at [82, 151] on link "Method Merging Rules 3" at bounding box center [55, 155] width 99 height 16
